Goal: Transaction & Acquisition: Purchase product/service

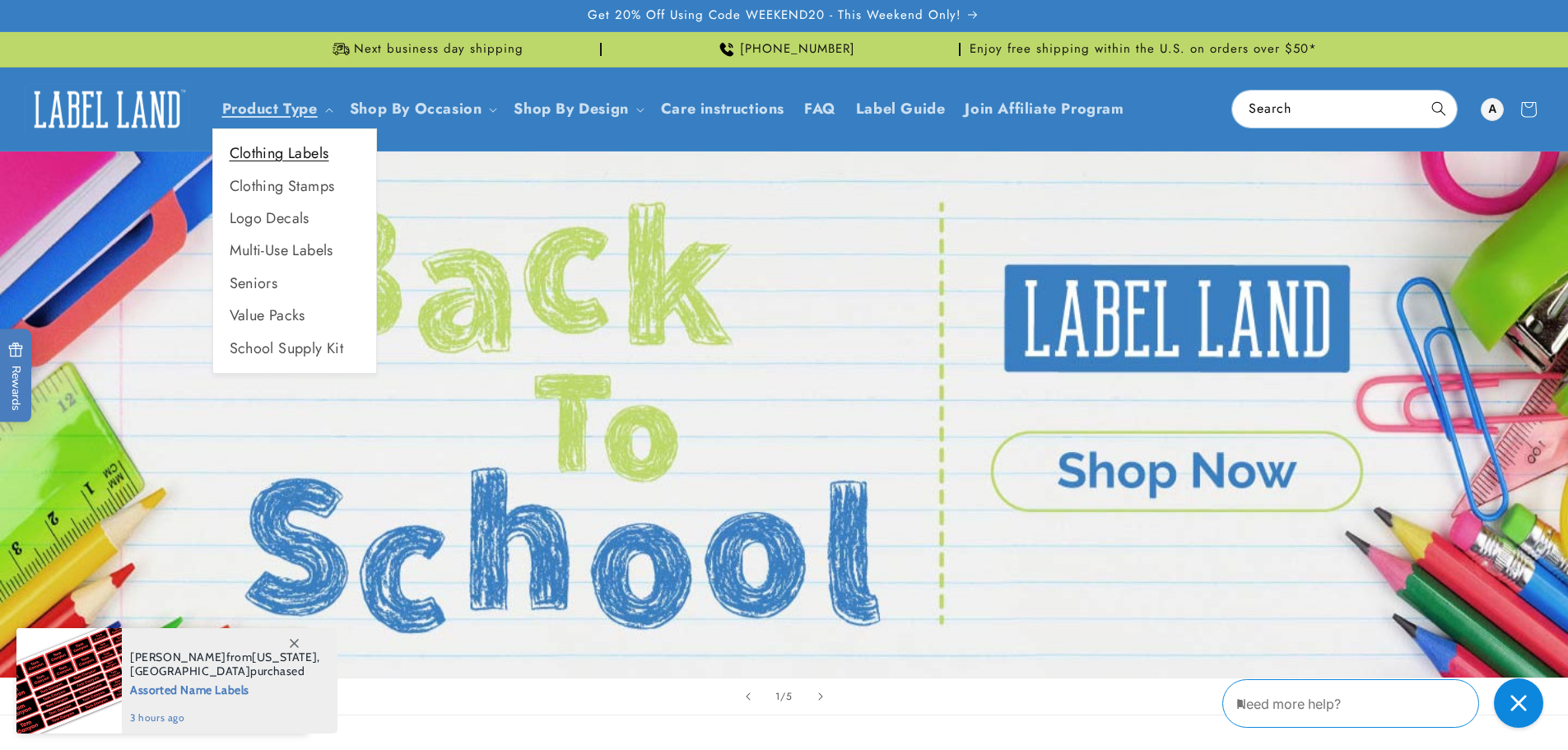
click at [287, 157] on link "Clothing Labels" at bounding box center [295, 154] width 163 height 32
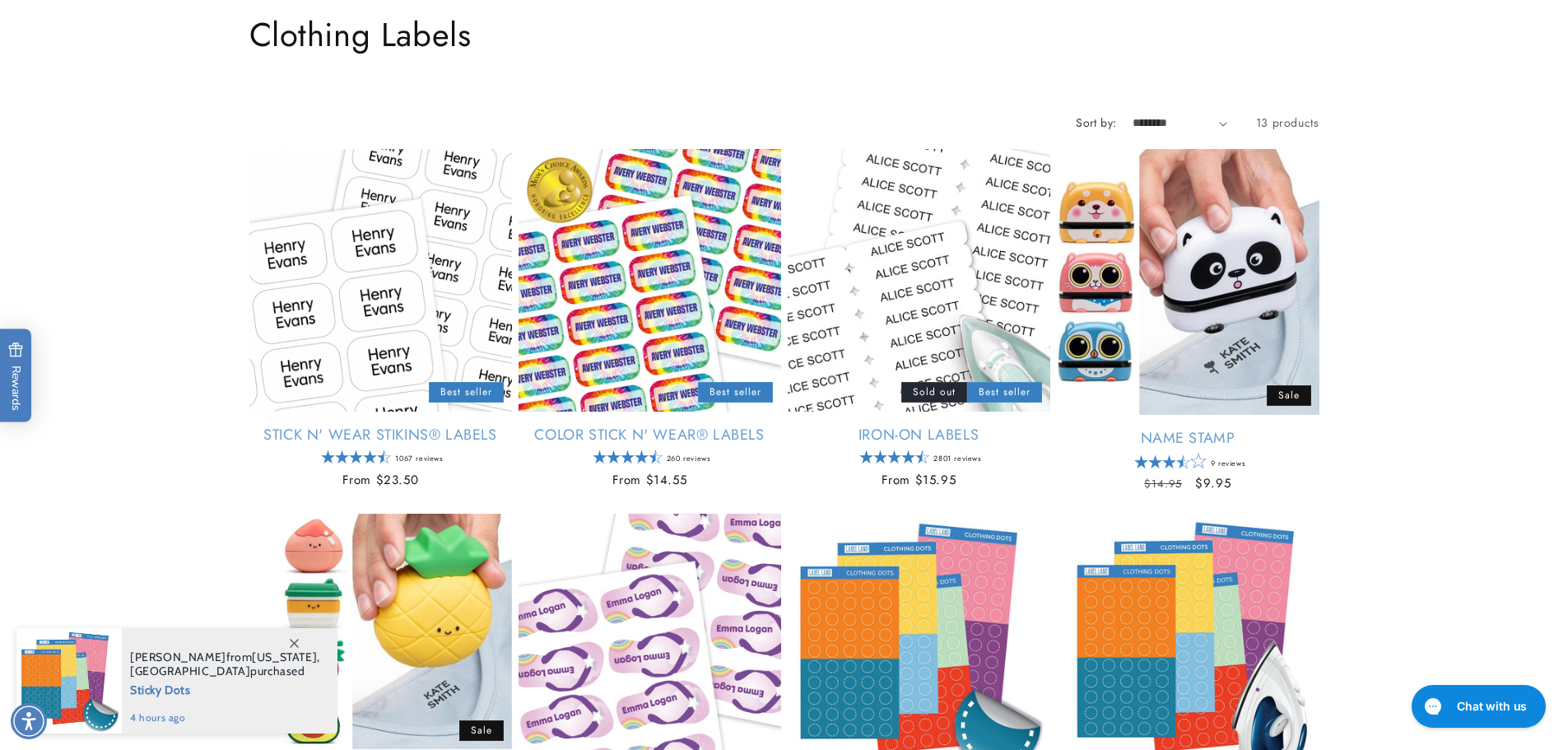
scroll to position [164, 0]
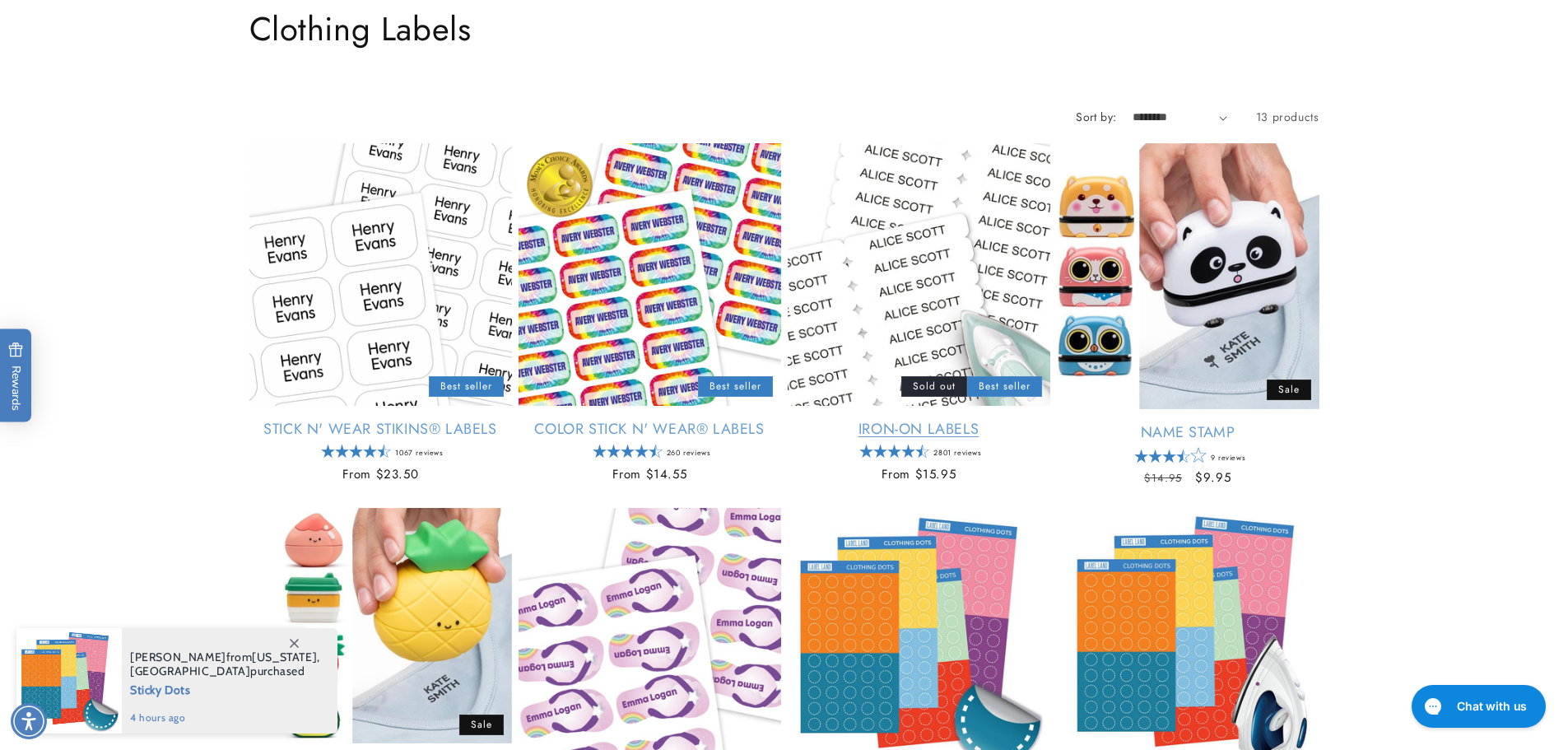
click at [903, 426] on link "Iron-On Labels" at bounding box center [920, 429] width 263 height 19
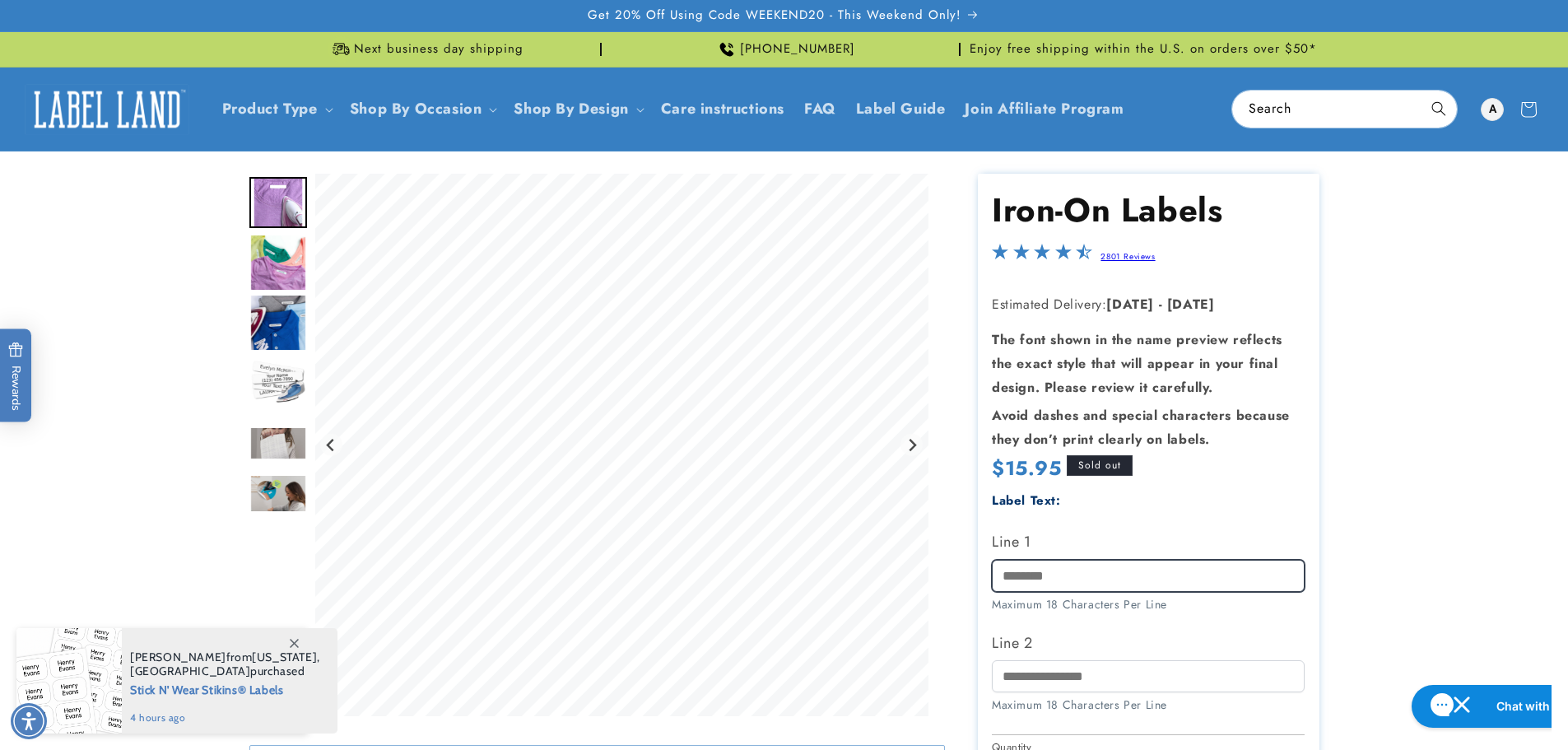
click at [1073, 573] on input "Line 1" at bounding box center [1148, 576] width 312 height 32
click at [1048, 581] on input "Line 1" at bounding box center [1148, 576] width 312 height 32
click at [1056, 575] on input "Line 1" at bounding box center [1148, 576] width 312 height 32
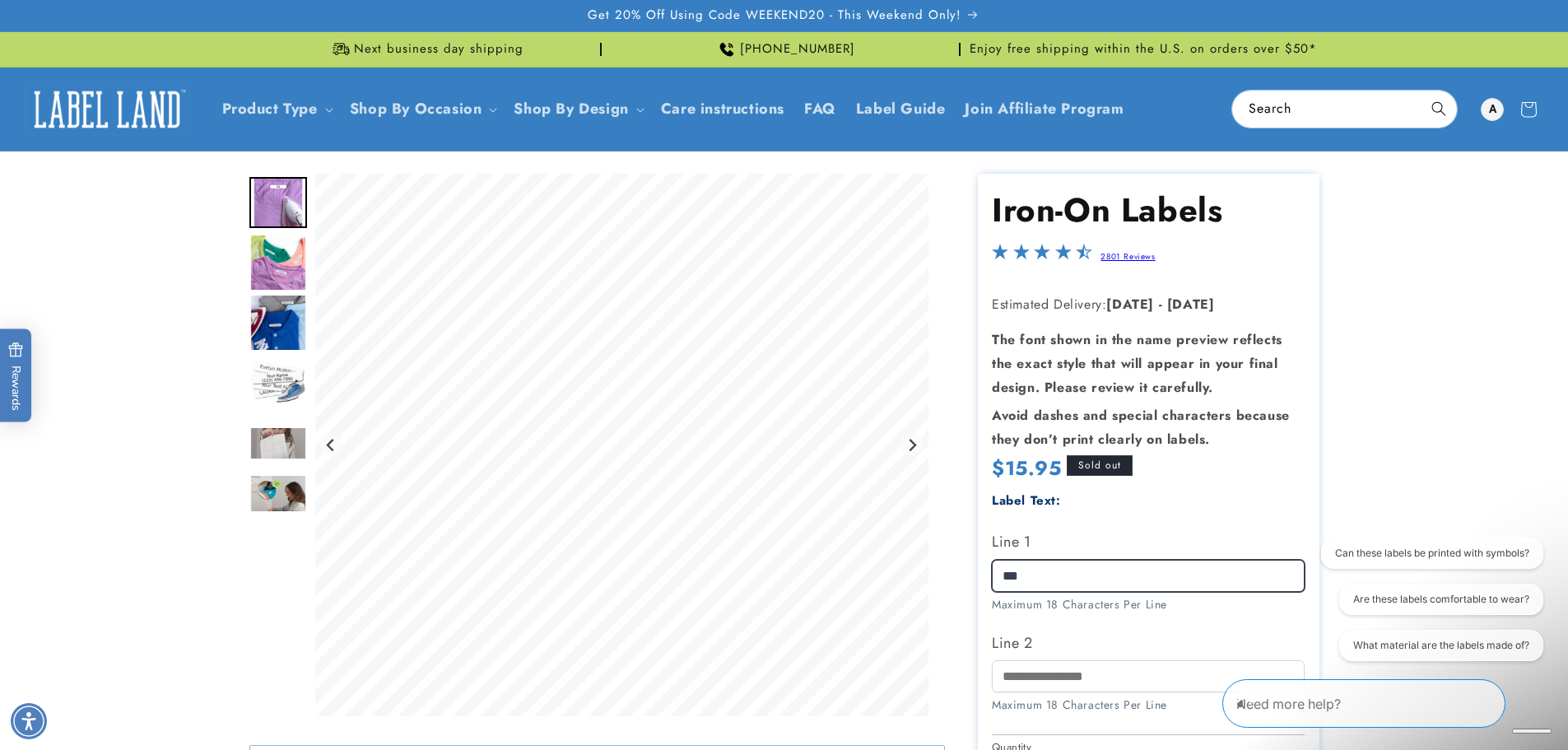
type input "***"
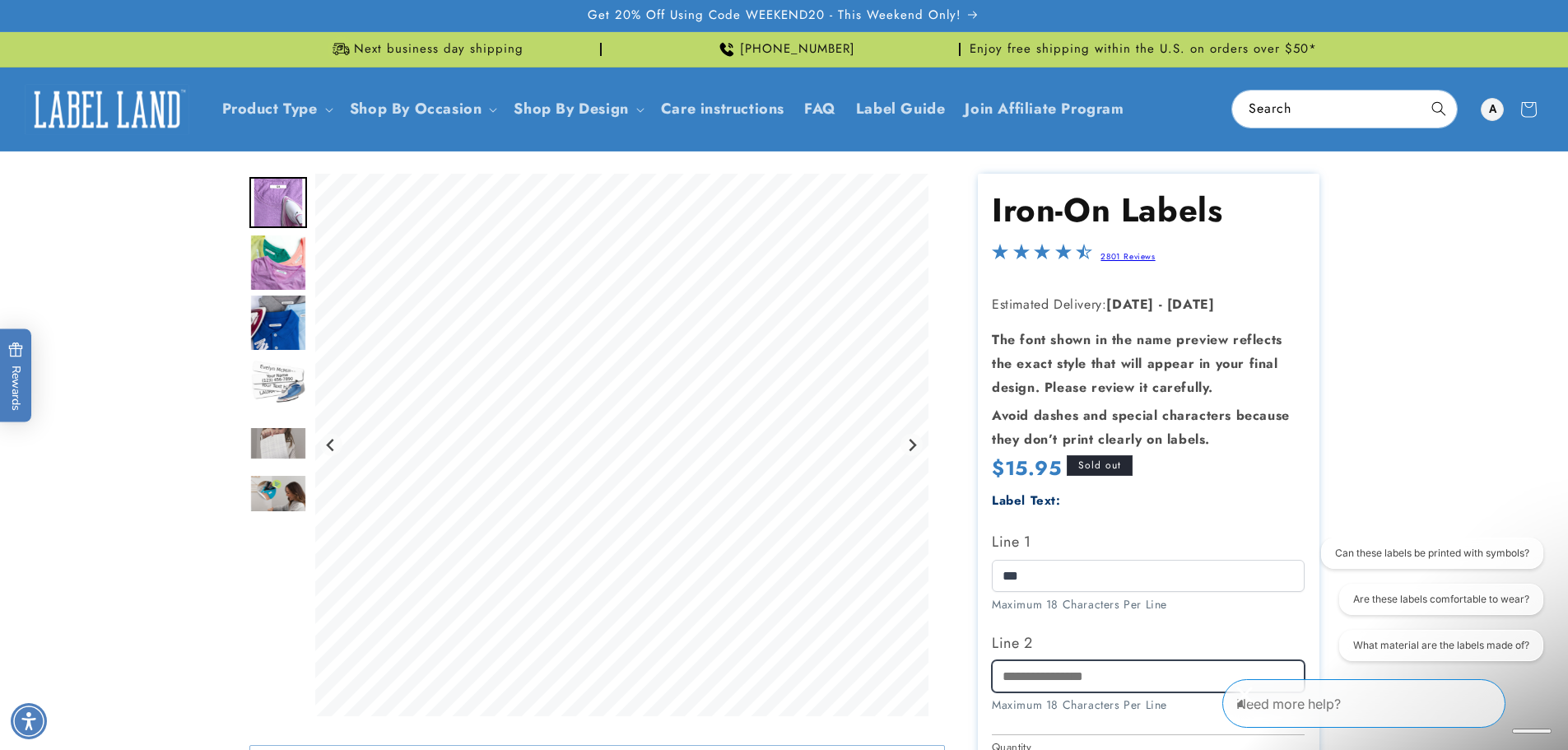
click at [1004, 681] on input "Line 2" at bounding box center [1148, 677] width 312 height 32
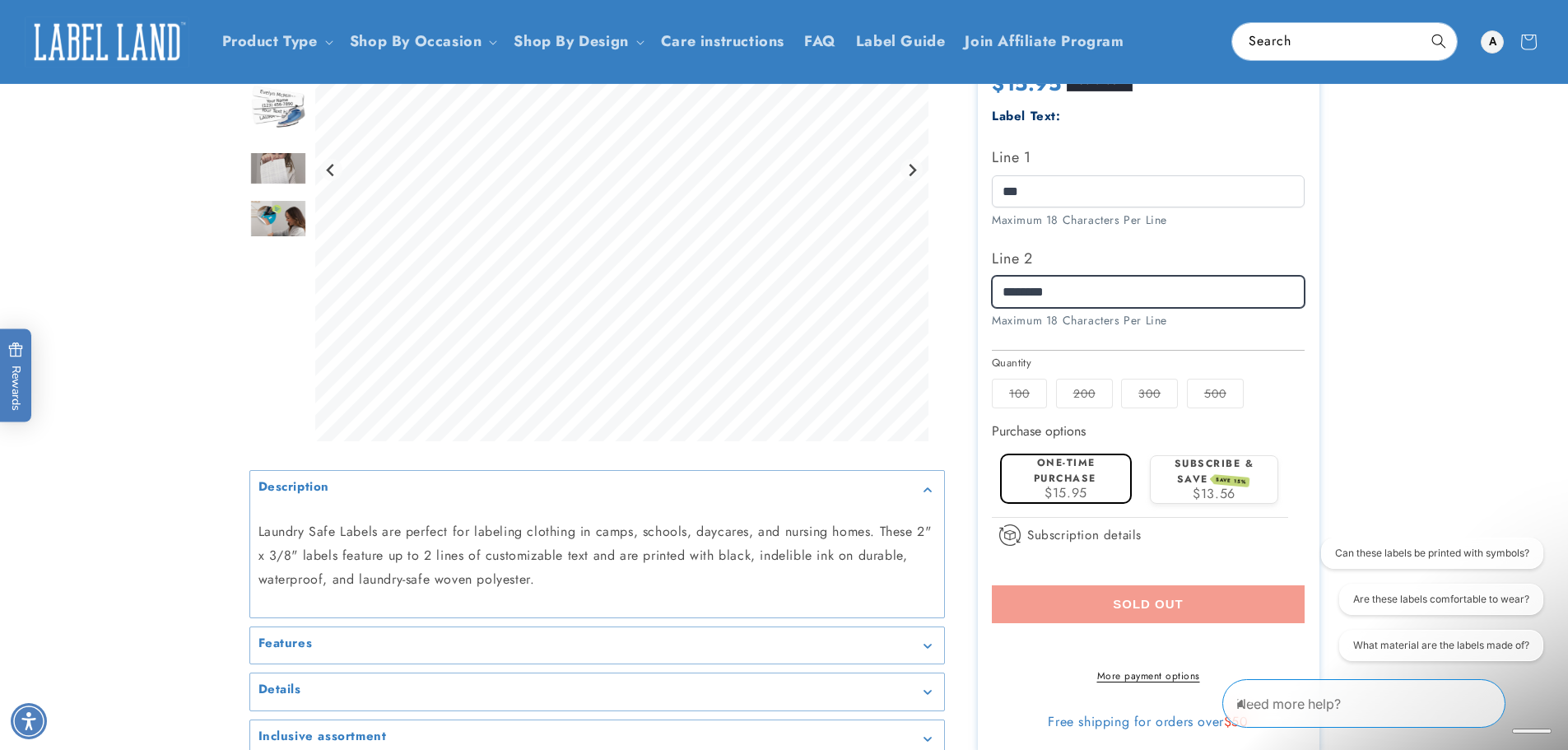
scroll to position [329, 0]
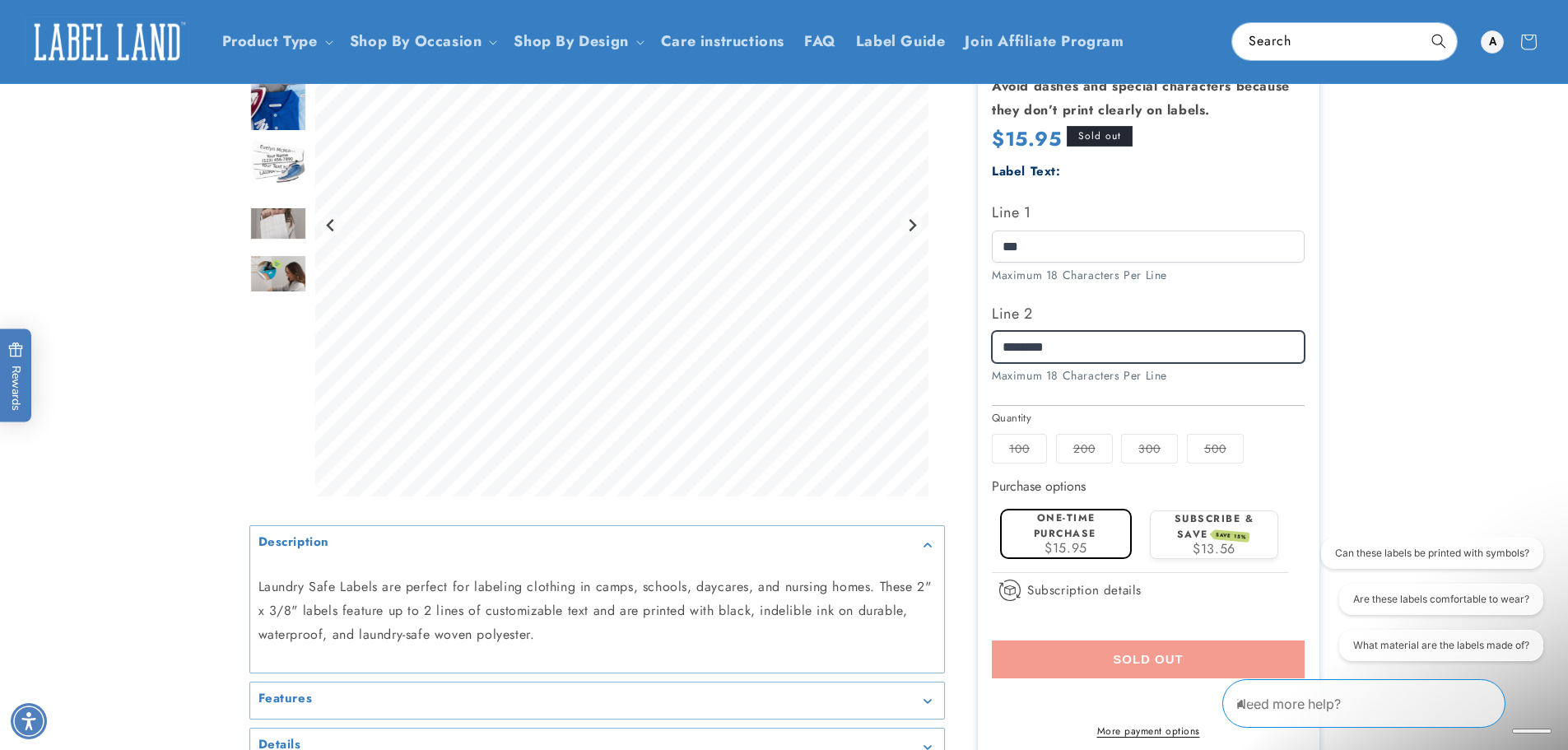
type input "********"
click at [1059, 543] on span "$15.95" at bounding box center [1066, 548] width 43 height 19
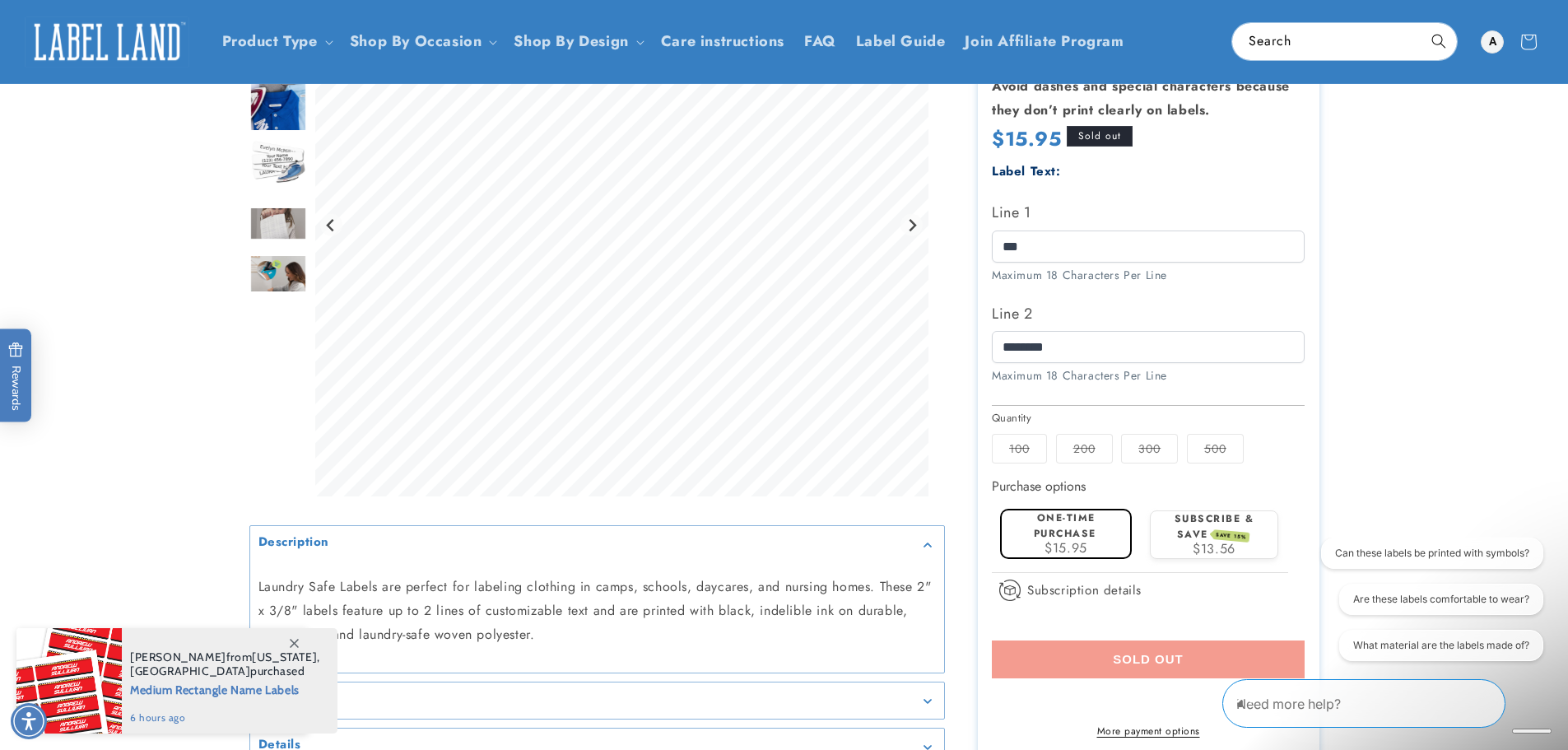
click at [1080, 535] on label "One-time purchase" at bounding box center [1065, 526] width 63 height 30
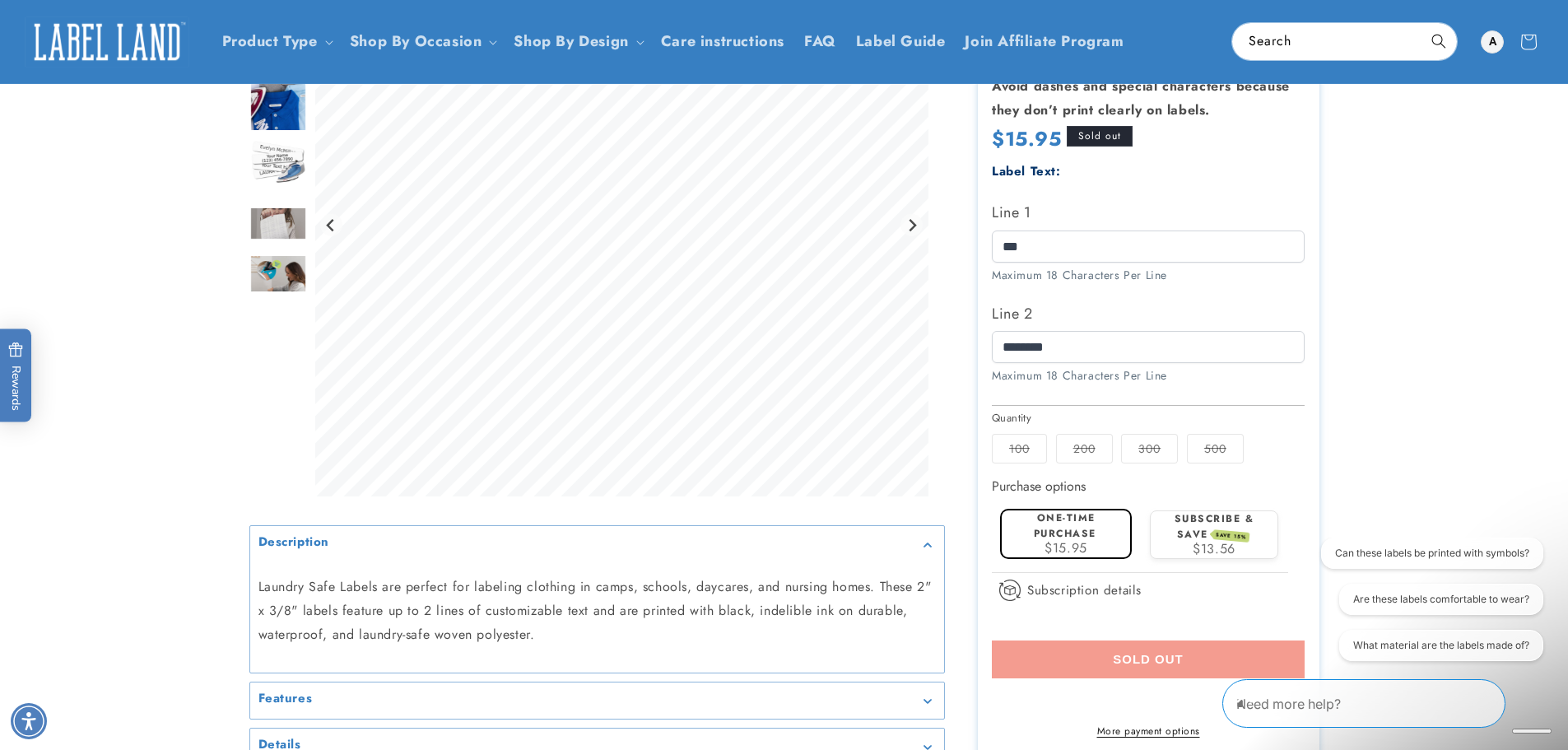
click at [1253, 702] on icon "Close conversation starters" at bounding box center [1245, 696] width 17 height 17
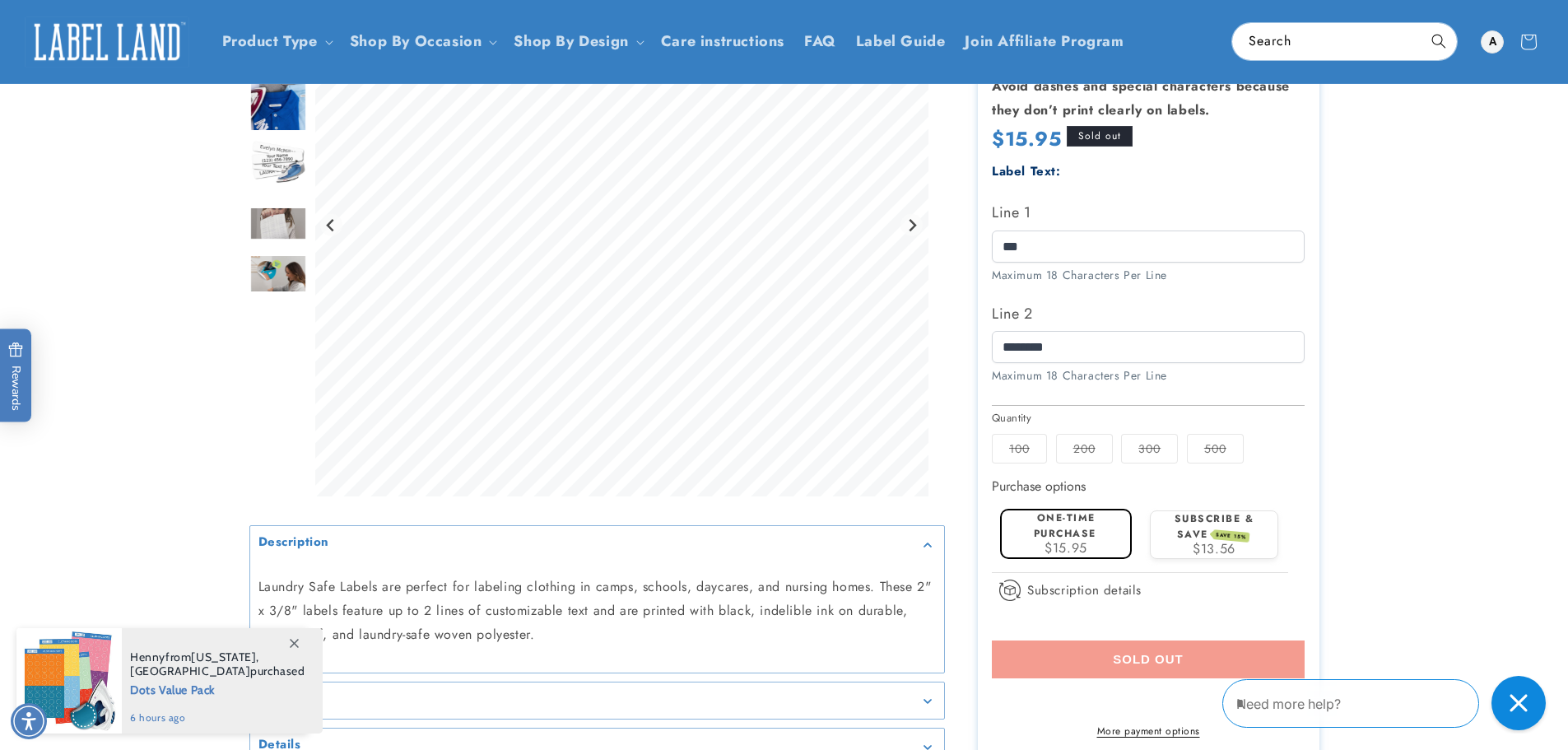
click at [1510, 697] on div "Close gorgias live chat" at bounding box center [1518, 703] width 37 height 37
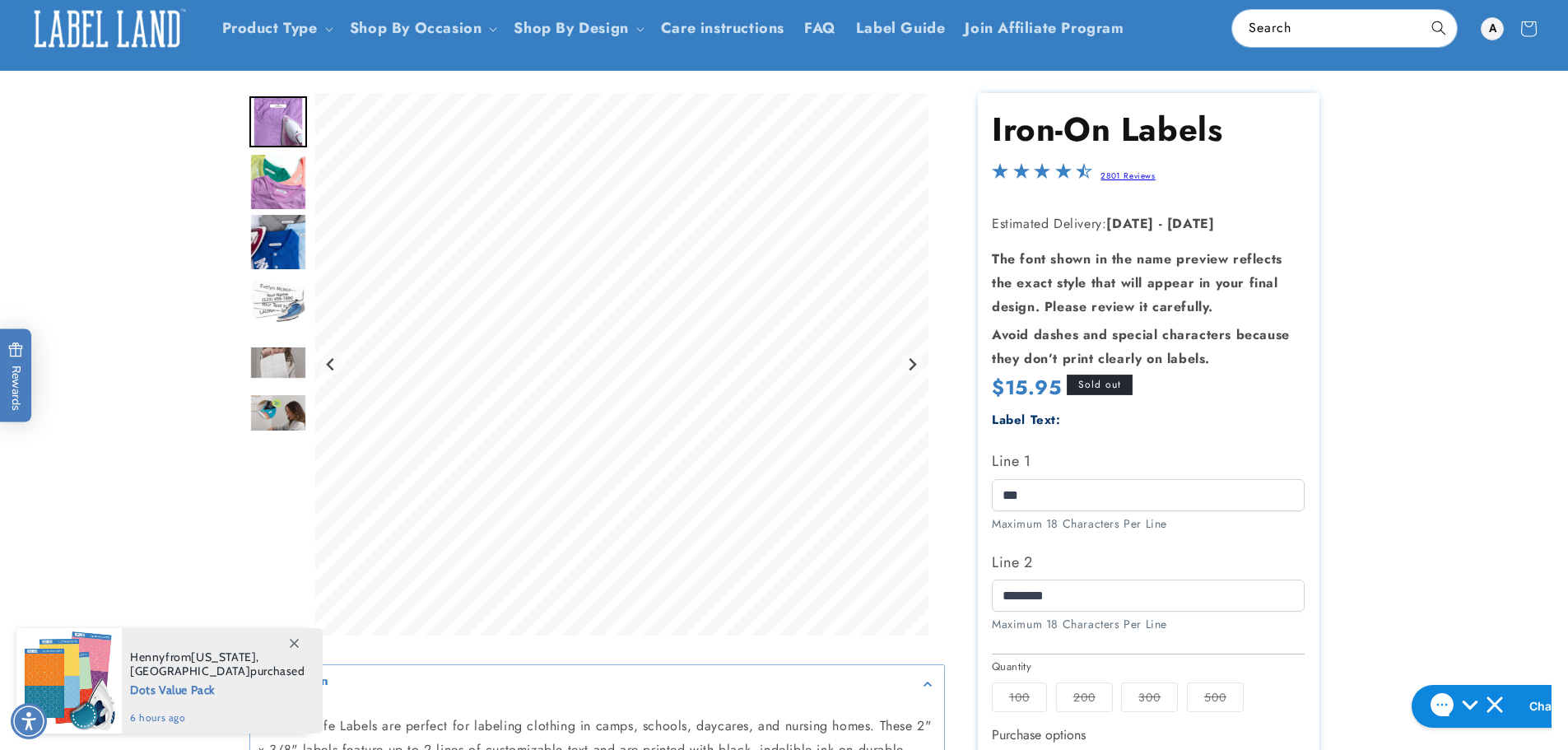
scroll to position [0, 0]
